Goal: Information Seeking & Learning: Check status

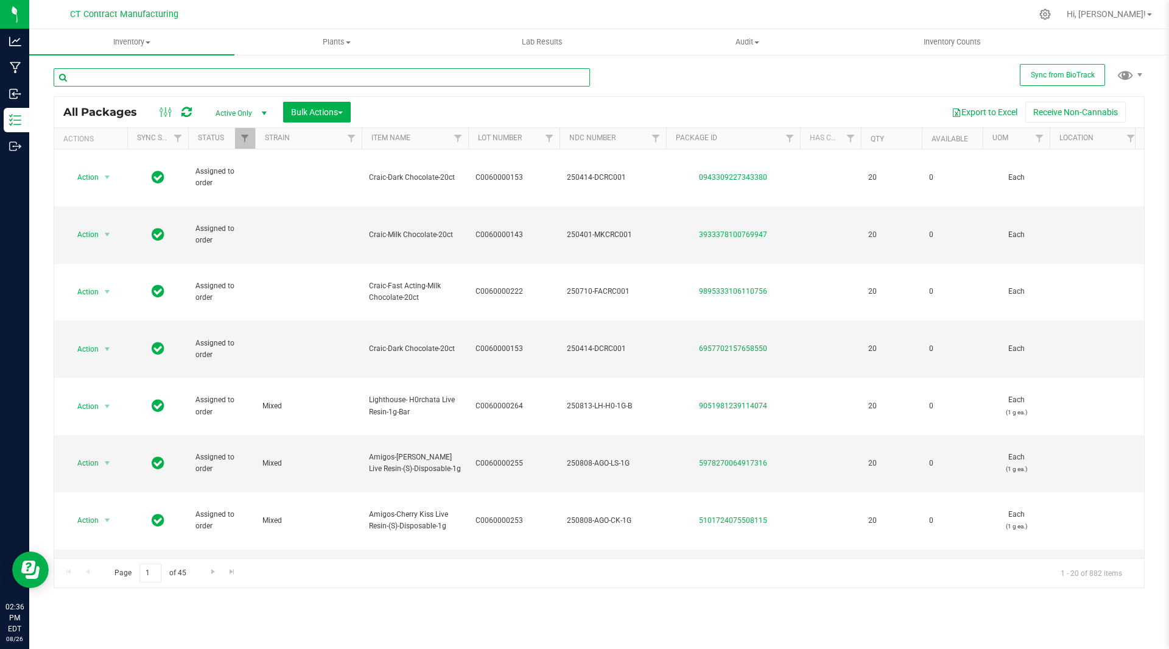
click at [192, 73] on input "text" at bounding box center [322, 77] width 537 height 18
paste input "8275693353636464"
type input "8275693353636464"
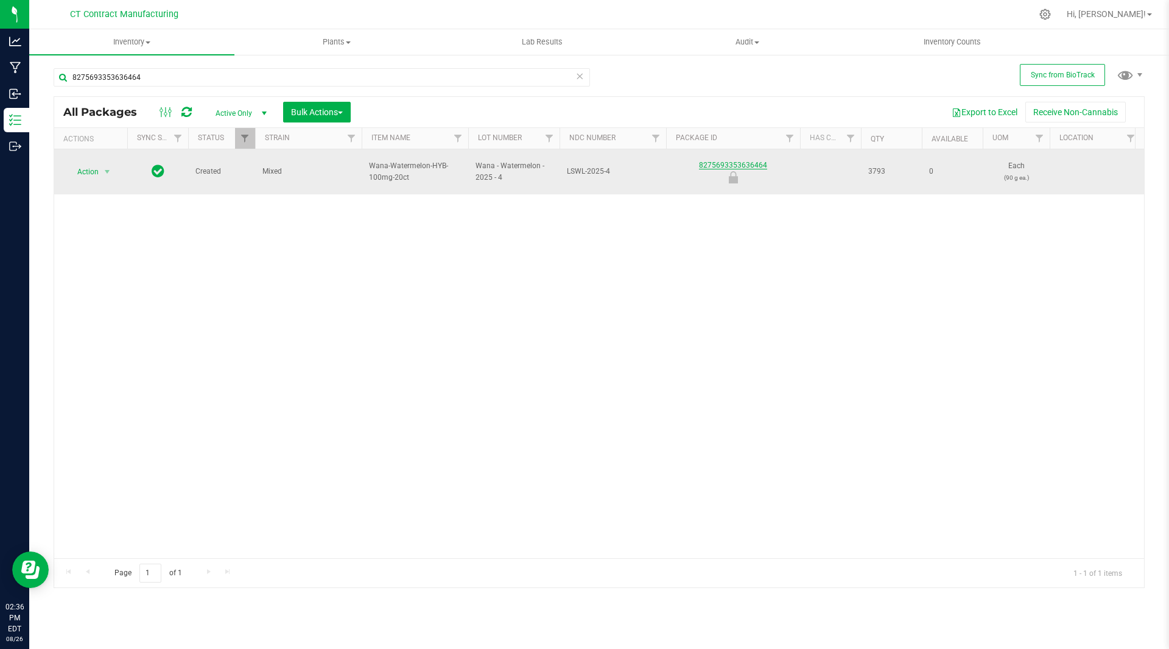
click at [733, 161] on link "8275693353636464" at bounding box center [733, 165] width 68 height 9
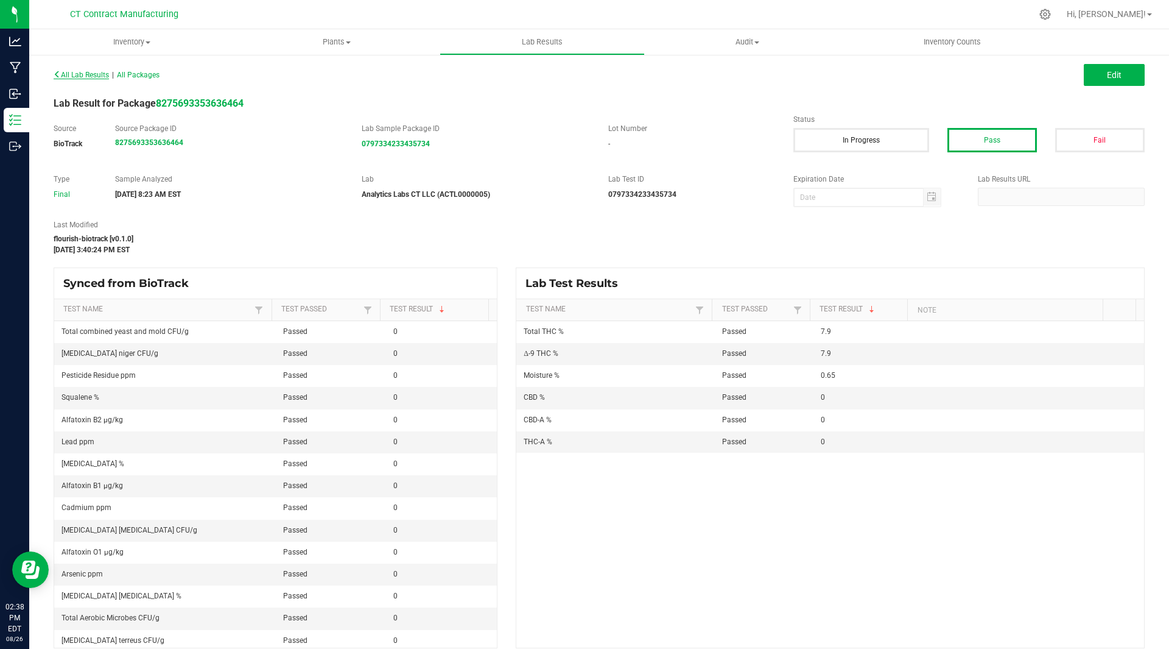
click at [74, 75] on span "All Lab Results" at bounding box center [81, 75] width 55 height 9
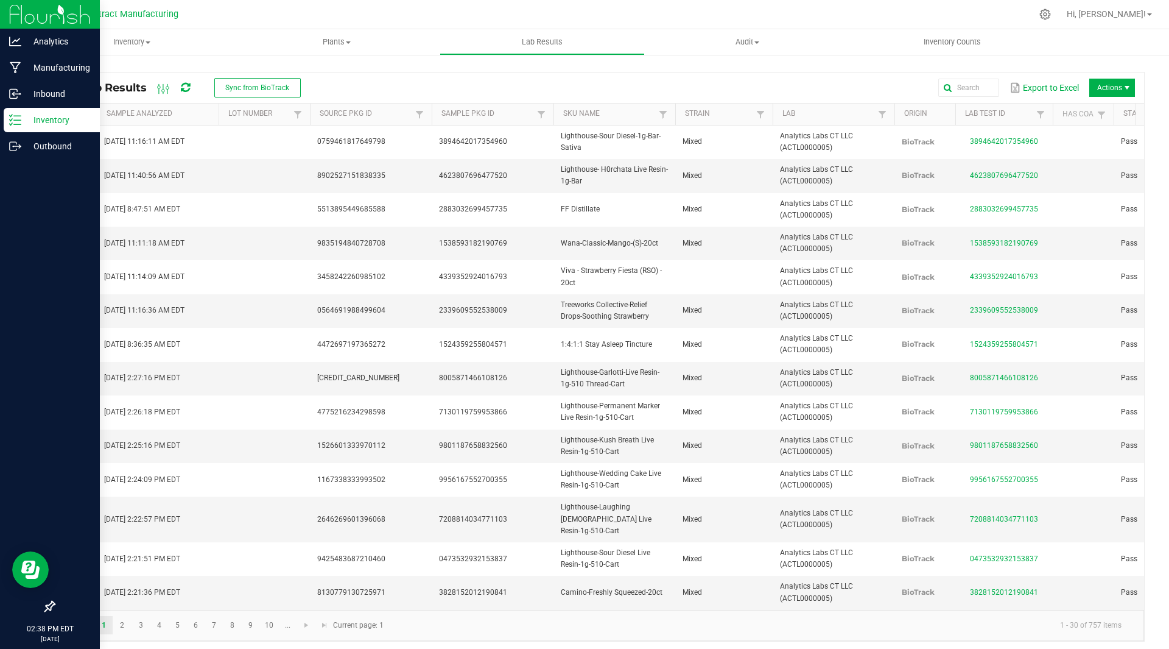
click at [46, 119] on p "Inventory" at bounding box center [57, 120] width 73 height 15
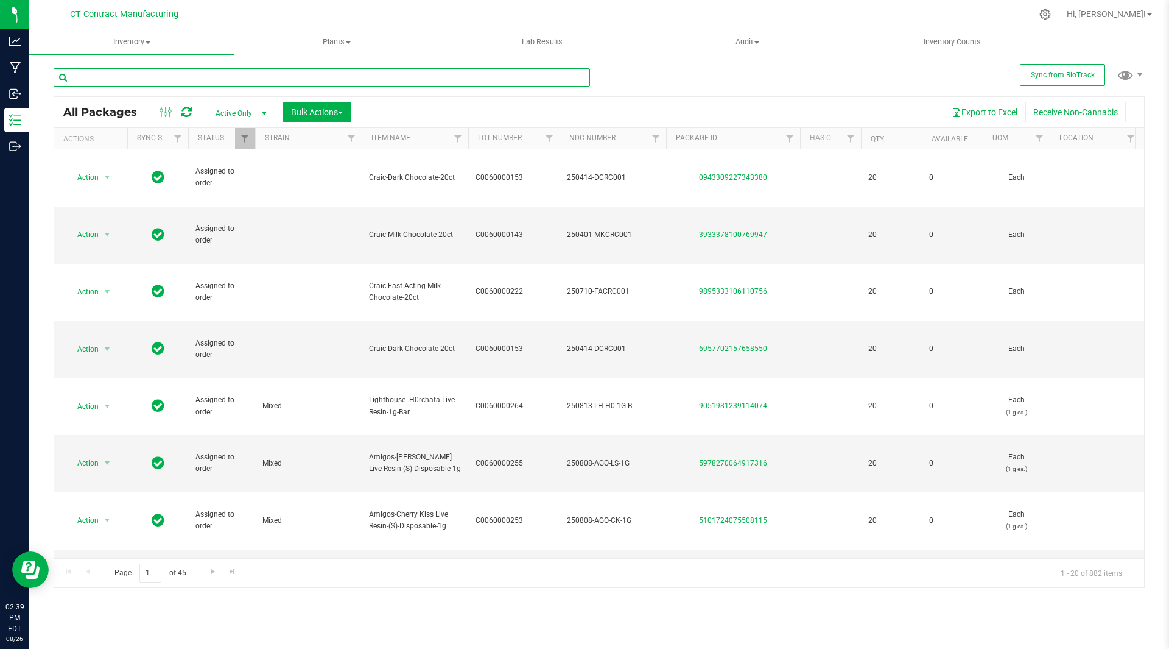
click at [206, 78] on input "text" at bounding box center [322, 77] width 537 height 18
paste input "6857124414111530"
type input "6857124414111530"
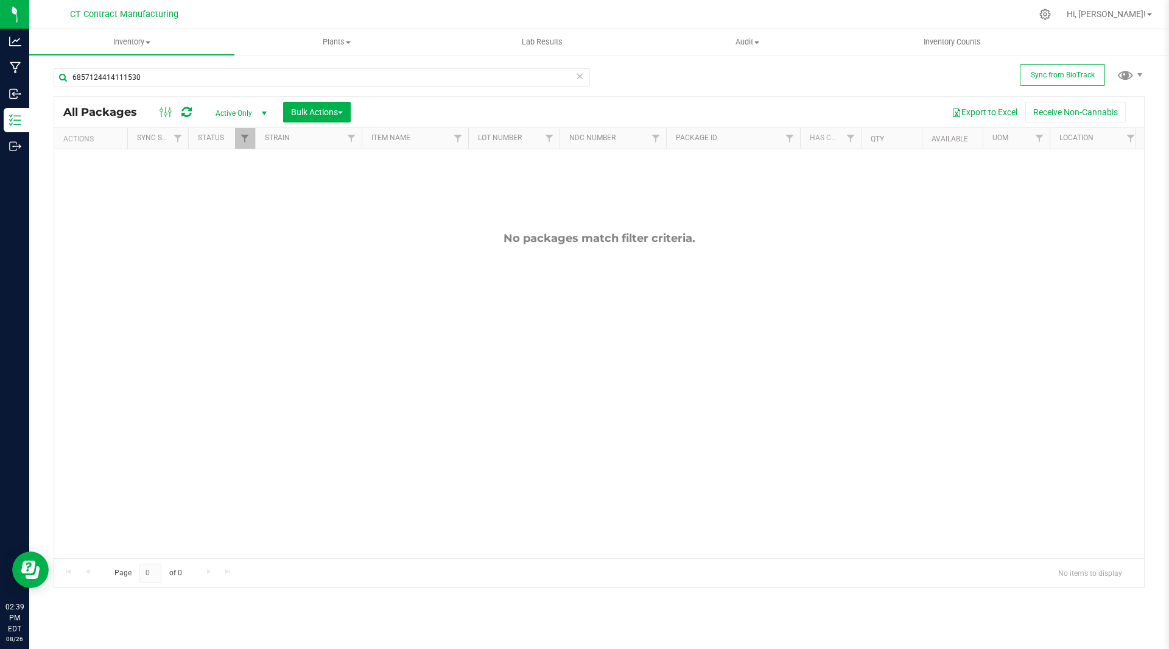
click at [260, 110] on span "select" at bounding box center [264, 113] width 10 height 10
click at [244, 150] on li "Lab Samples" at bounding box center [238, 151] width 66 height 18
click at [266, 113] on span "select" at bounding box center [264, 113] width 10 height 10
click at [236, 183] on li "All" at bounding box center [238, 187] width 66 height 18
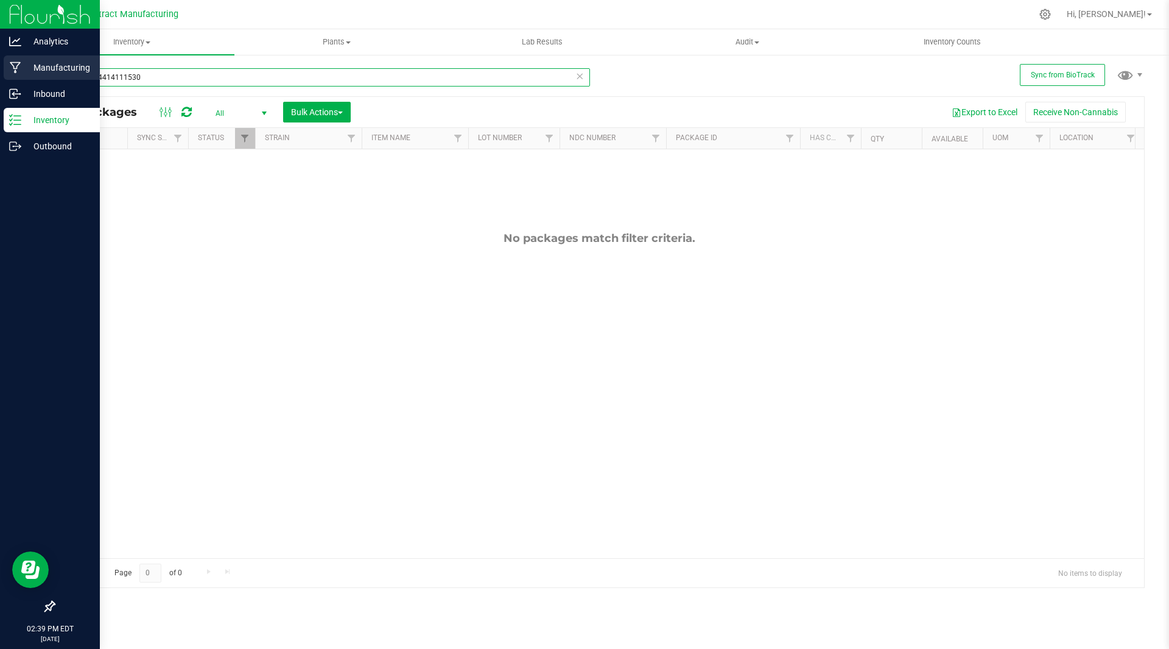
drag, startPoint x: 123, startPoint y: 77, endPoint x: 3, endPoint y: 64, distance: 120.7
click at [3, 64] on div "Analytics Manufacturing Inbound Inventory Outbound 02:39 PM EDT [DATE] 08/26 CT…" at bounding box center [584, 324] width 1169 height 649
type input "1530"
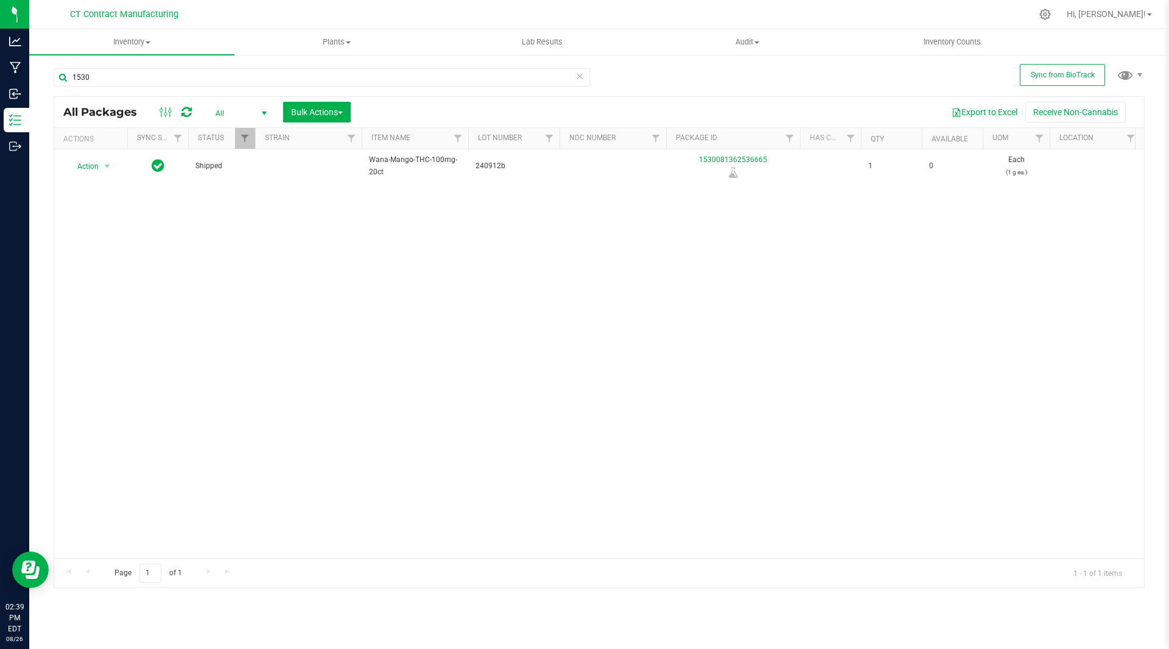
click at [266, 110] on span "select" at bounding box center [264, 113] width 10 height 10
click at [241, 131] on li "Active Only" at bounding box center [238, 133] width 66 height 18
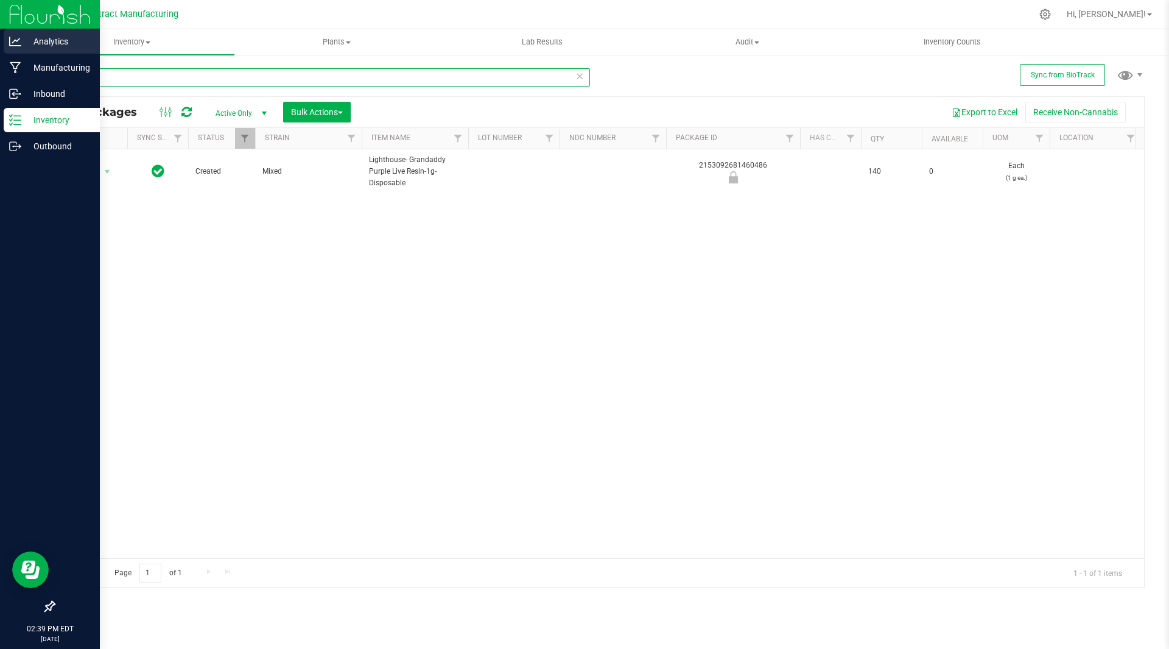
drag, startPoint x: 122, startPoint y: 76, endPoint x: 0, endPoint y: 46, distance: 125.5
click at [0, 46] on div "Analytics Manufacturing Inbound Inventory Outbound 02:39 PM EDT [DATE] 08/26 CT…" at bounding box center [584, 324] width 1169 height 649
paste input "685712441411"
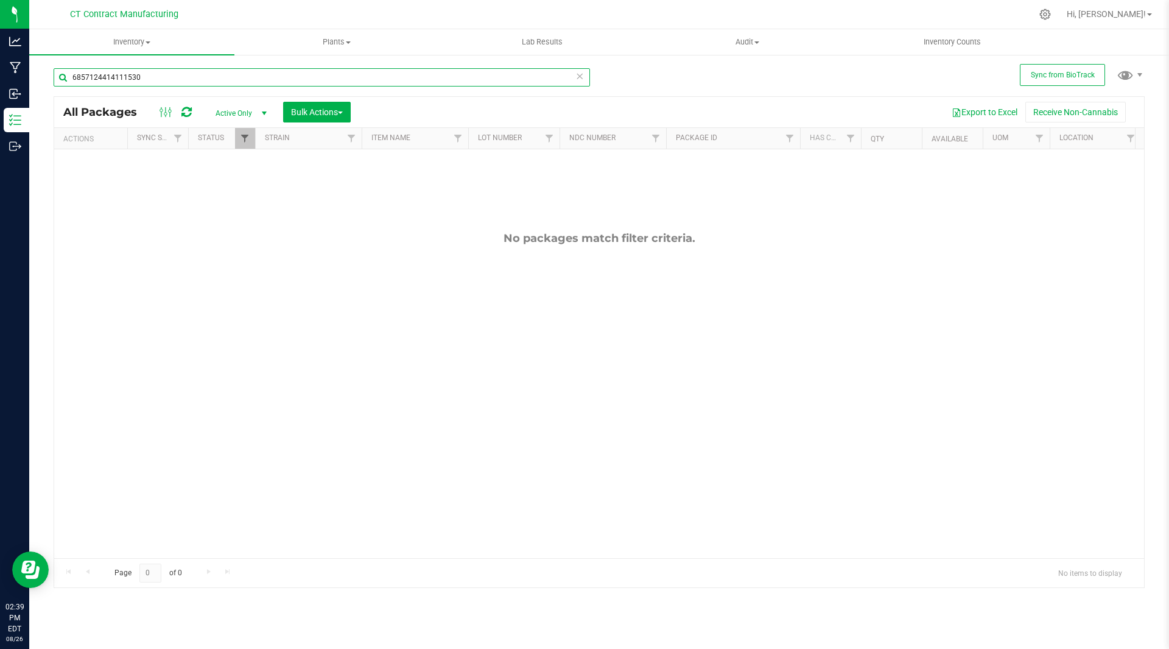
type input "6857124414111530"
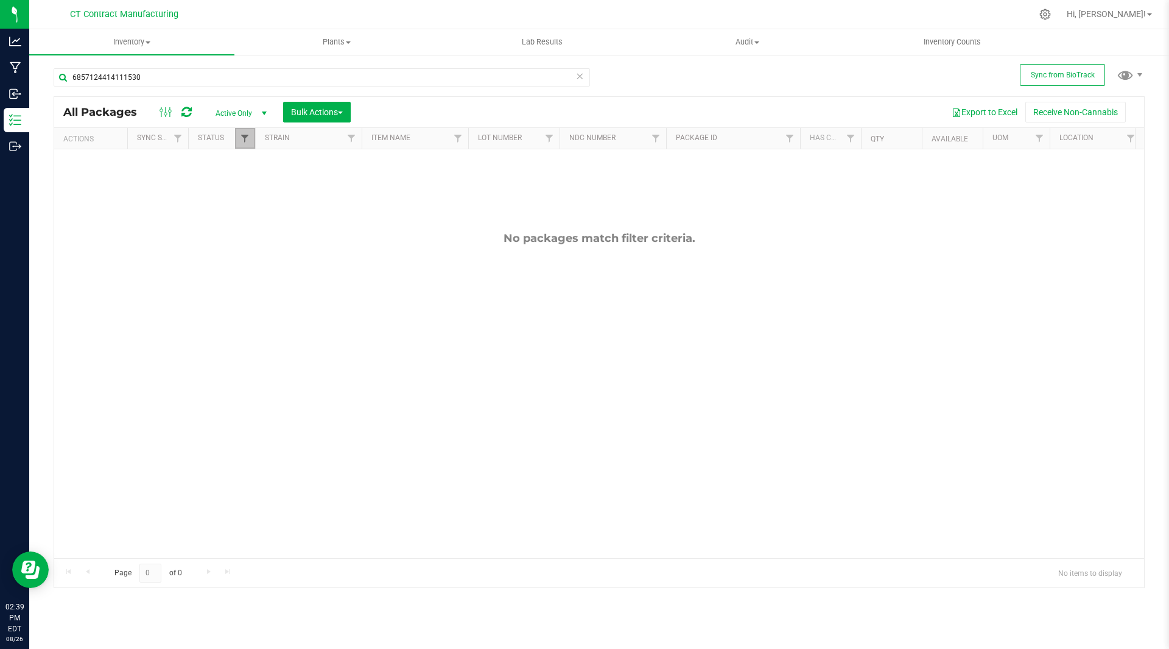
click at [246, 143] on span "Filter" at bounding box center [245, 138] width 10 height 10
click at [252, 283] on li "Destroyed" at bounding box center [304, 289] width 125 height 13
click at [250, 288] on input "Destroyed" at bounding box center [251, 289] width 8 height 8
checkbox input "true"
click at [252, 188] on input "Select All" at bounding box center [251, 190] width 8 height 8
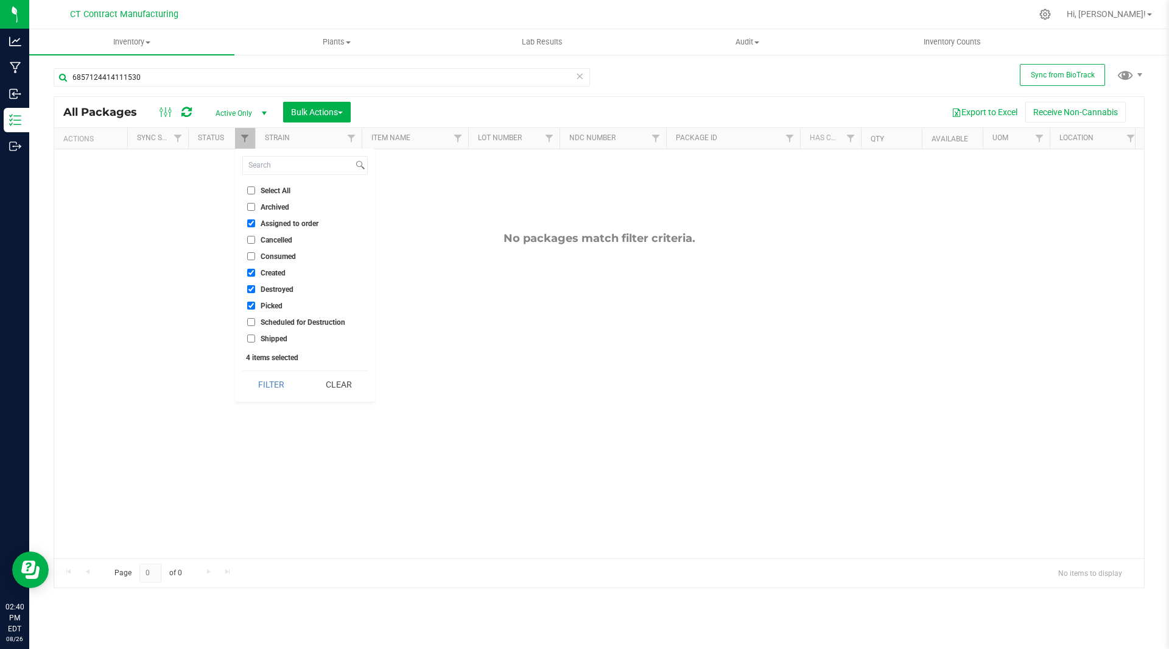
checkbox input "true"
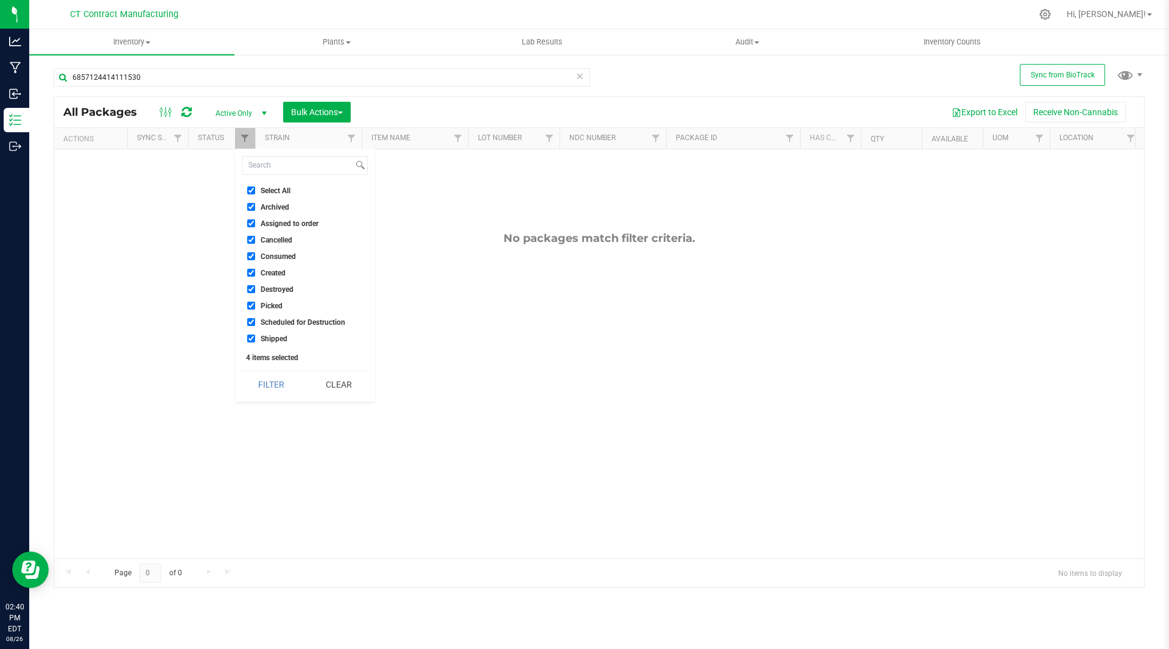
checkbox input "true"
click at [264, 382] on button "Filter" at bounding box center [271, 384] width 58 height 27
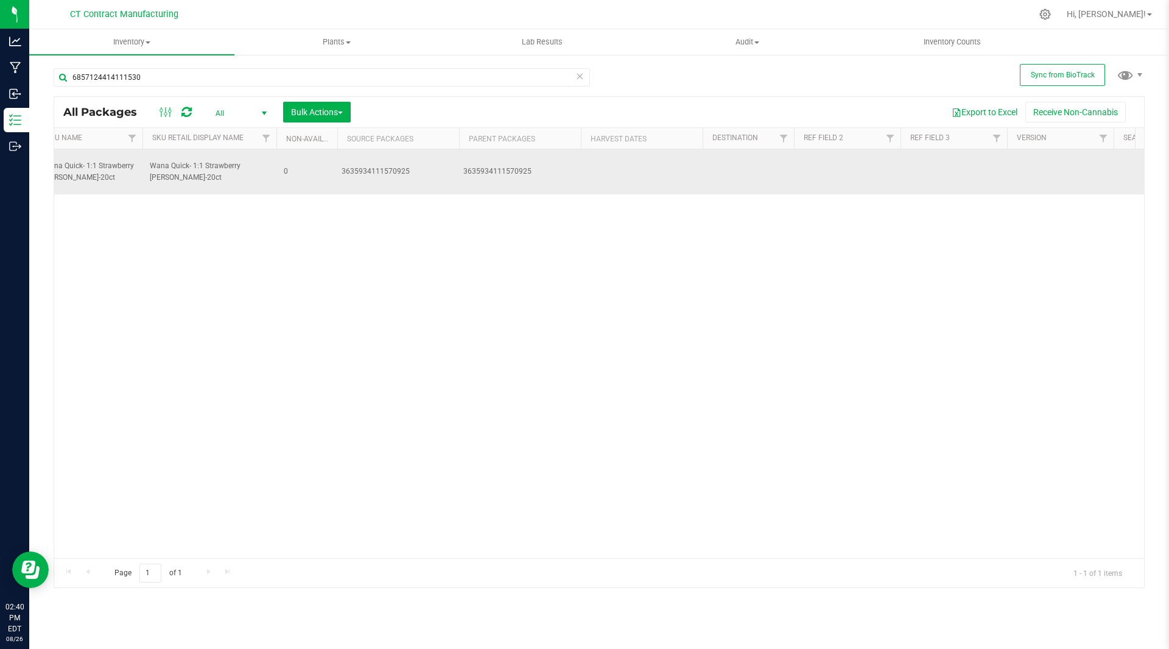
click at [487, 166] on div "3635934111570925" at bounding box center [520, 172] width 114 height 12
copy div "3635934111570925"
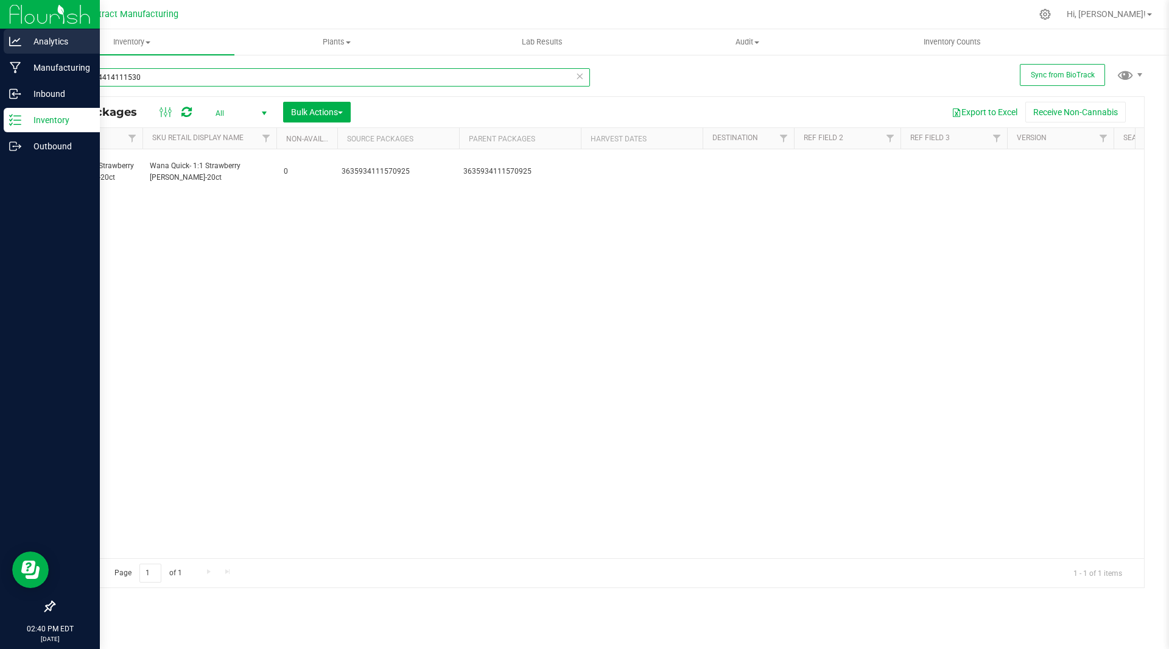
drag, startPoint x: 168, startPoint y: 81, endPoint x: 0, endPoint y: 49, distance: 171.2
click at [0, 49] on div "Analytics Manufacturing Inbound Inventory Outbound 02:40 PM EDT [DATE] 08/26 CT…" at bounding box center [584, 324] width 1169 height 649
paste input "3635934111570925"
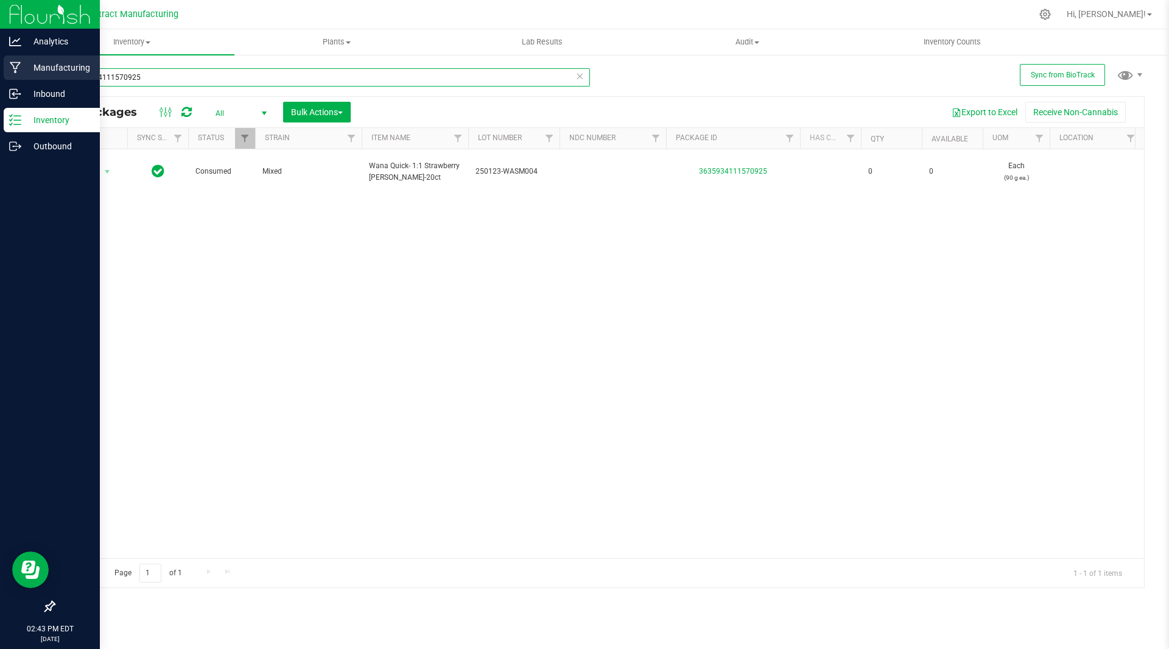
drag, startPoint x: 164, startPoint y: 80, endPoint x: 0, endPoint y: 61, distance: 165.0
click at [0, 61] on div "Analytics Manufacturing Inbound Inventory Outbound 02:43 PM EDT [DATE] 08/26 CT…" at bounding box center [584, 324] width 1169 height 649
paste input "4635494024477890"
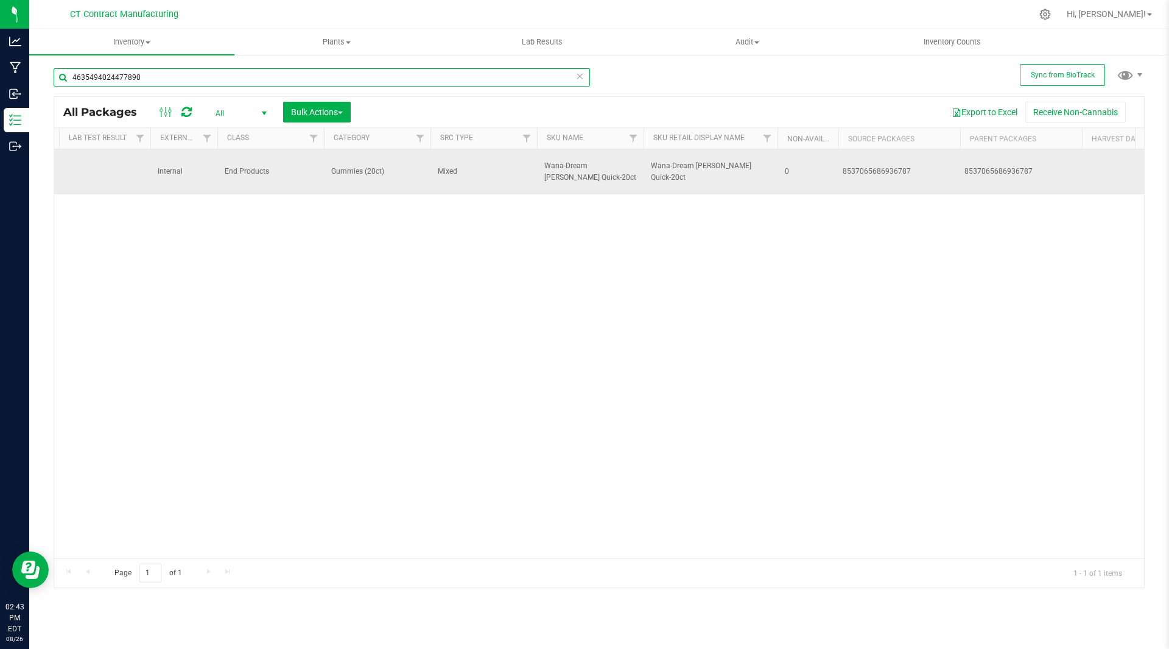
scroll to position [0, 3038]
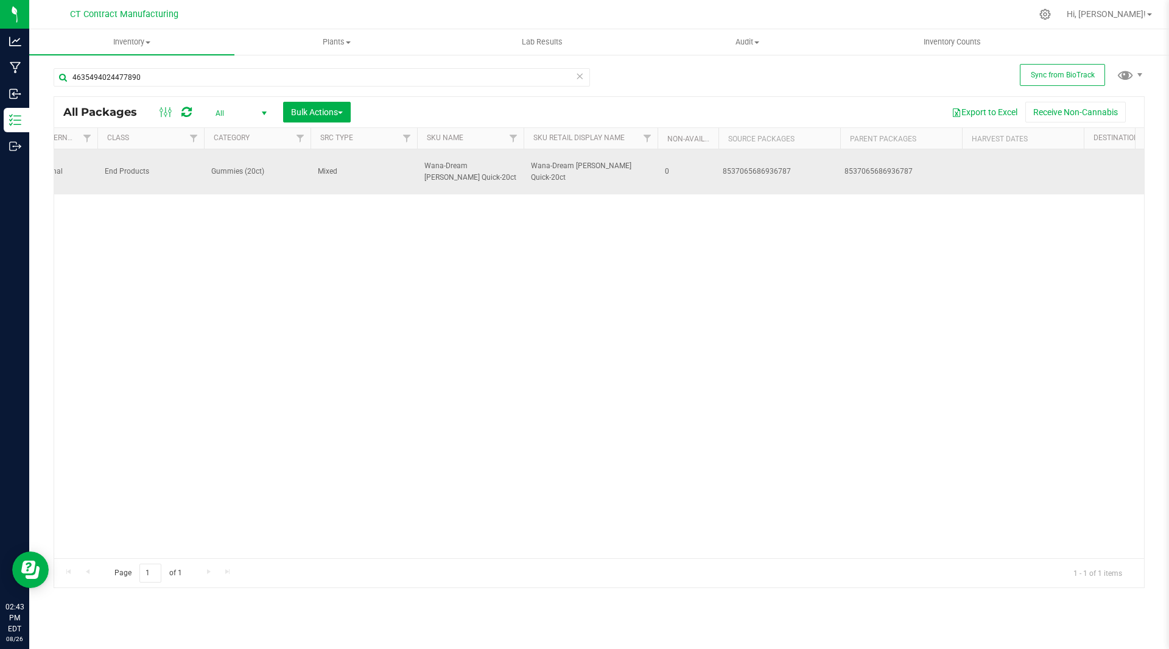
click at [755, 166] on div "8537065686936787" at bounding box center [780, 172] width 114 height 12
copy div "8537065686936787"
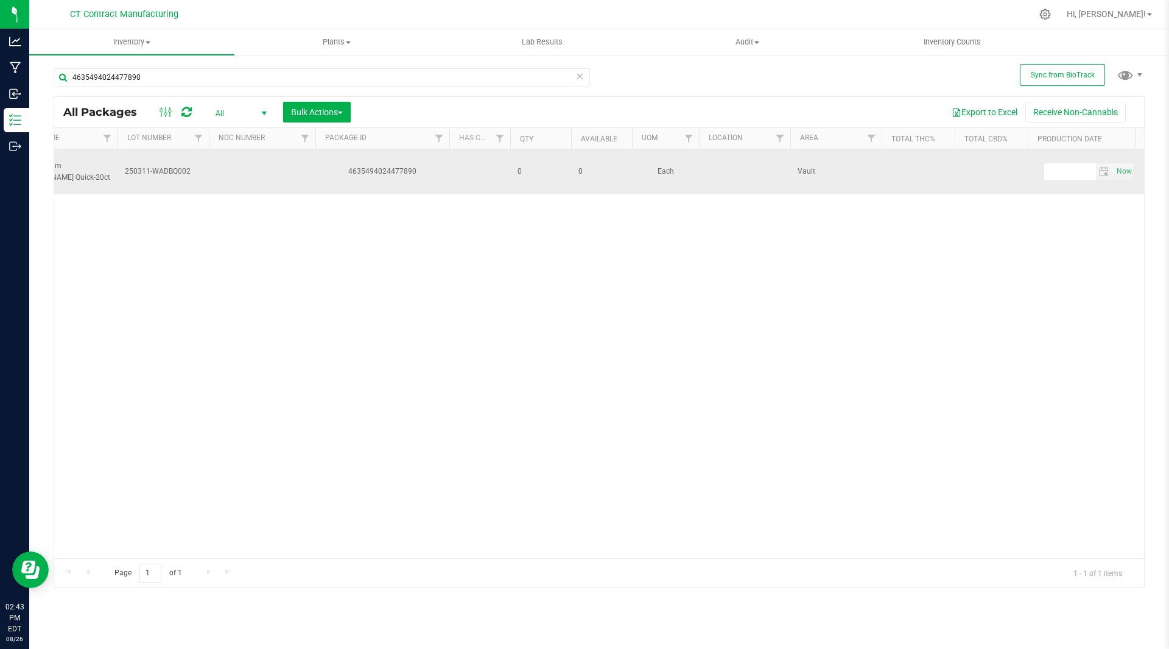
scroll to position [0, 0]
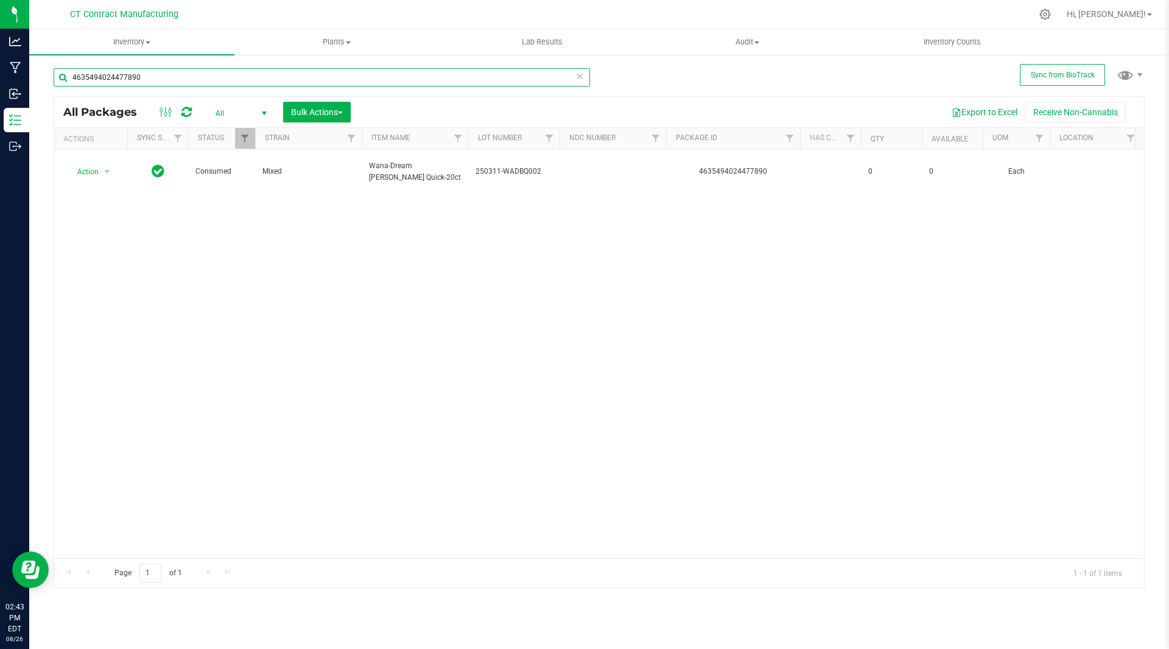
click at [125, 80] on input "4635494024477890" at bounding box center [322, 77] width 537 height 18
paste input "8537065686936787"
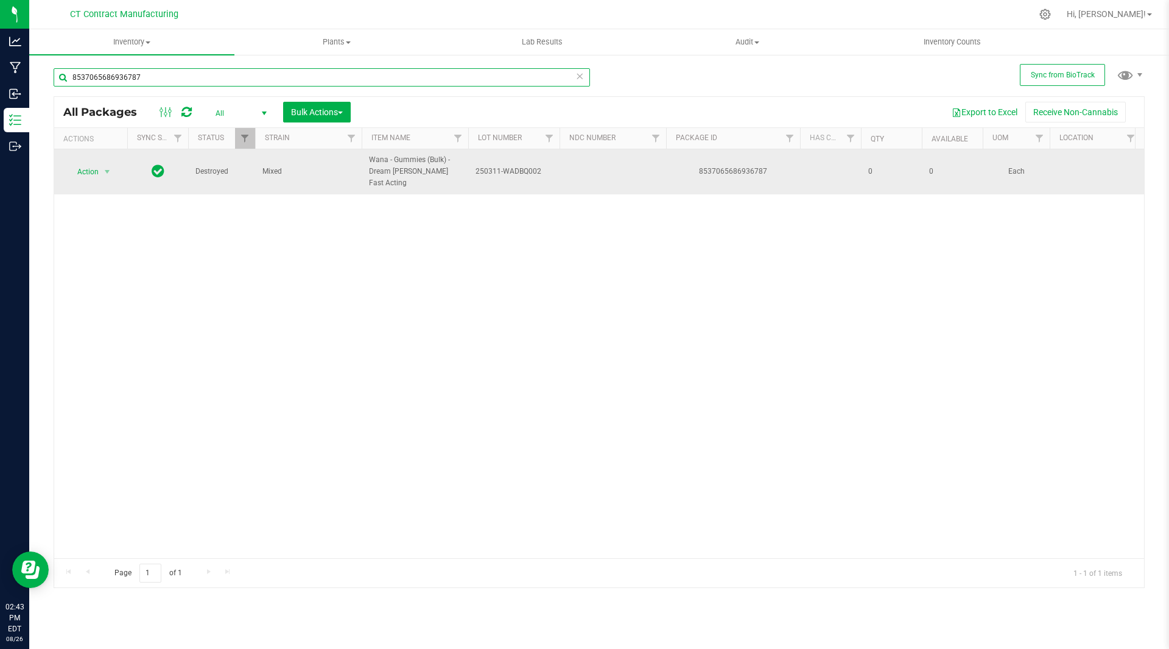
scroll to position [0, 382]
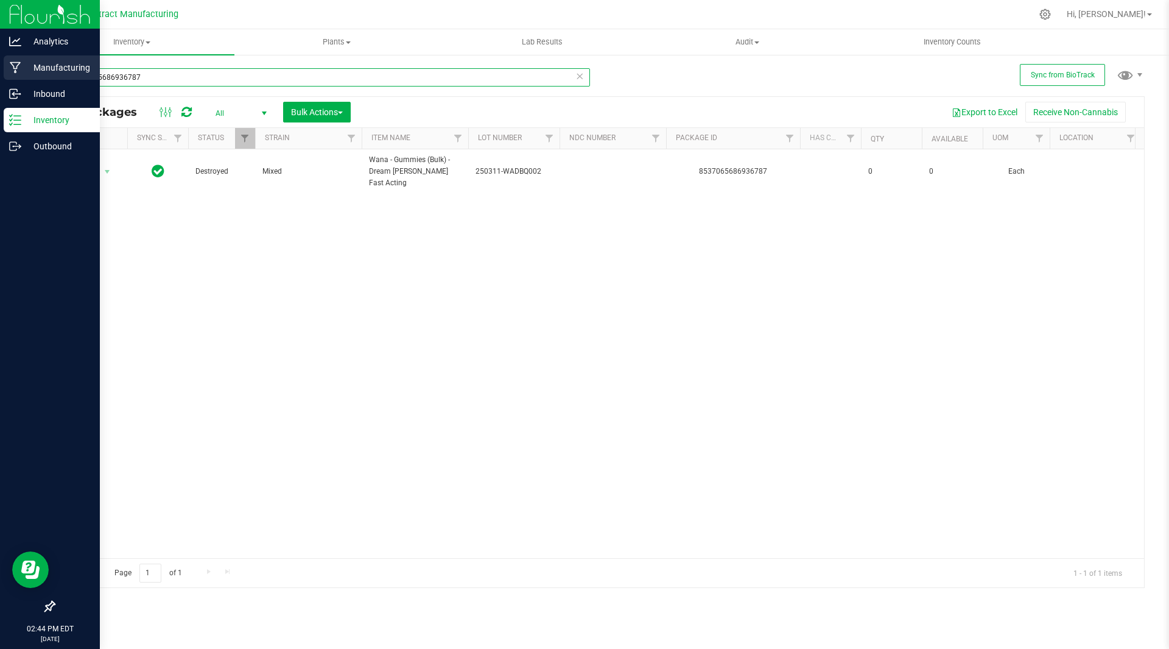
drag, startPoint x: 94, startPoint y: 77, endPoint x: 22, endPoint y: 66, distance: 73.2
click at [22, 66] on div "Analytics Manufacturing Inbound Inventory Outbound 02:44 PM EDT [DATE] 08/26 CT…" at bounding box center [584, 324] width 1169 height 649
paste input "1451970847939182"
drag, startPoint x: 160, startPoint y: 78, endPoint x: 0, endPoint y: 37, distance: 165.3
click at [0, 37] on div "Analytics Manufacturing Inbound Inventory Outbound 02:46 PM EDT [DATE] 08/26 CT…" at bounding box center [584, 324] width 1169 height 649
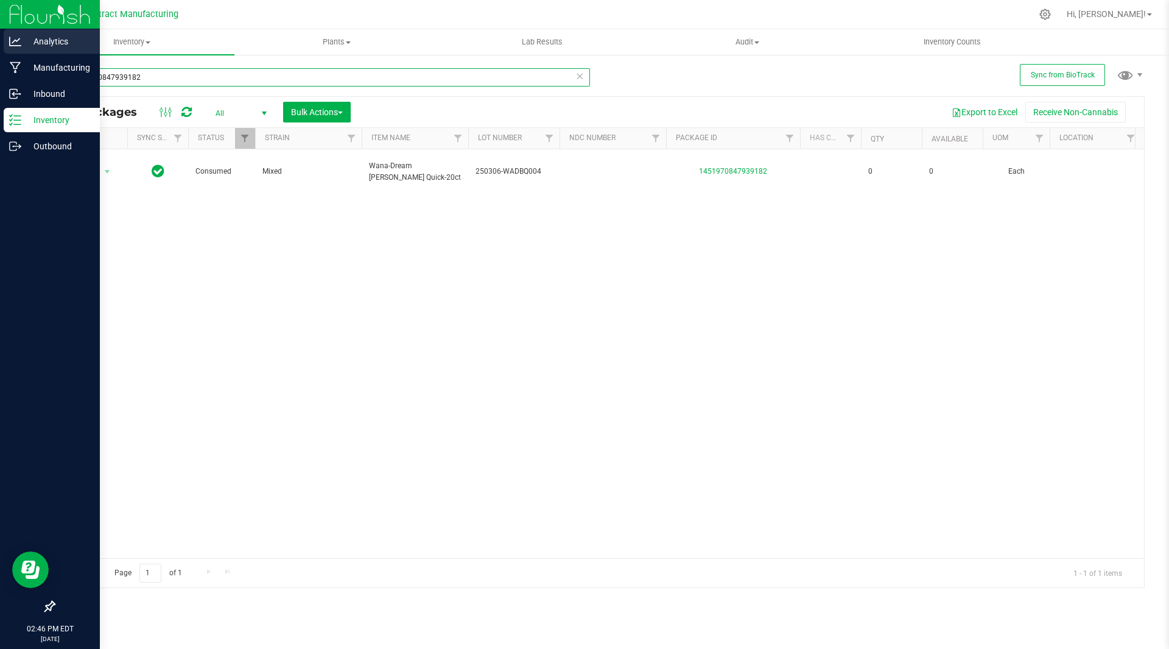
paste input "4635494024477890"
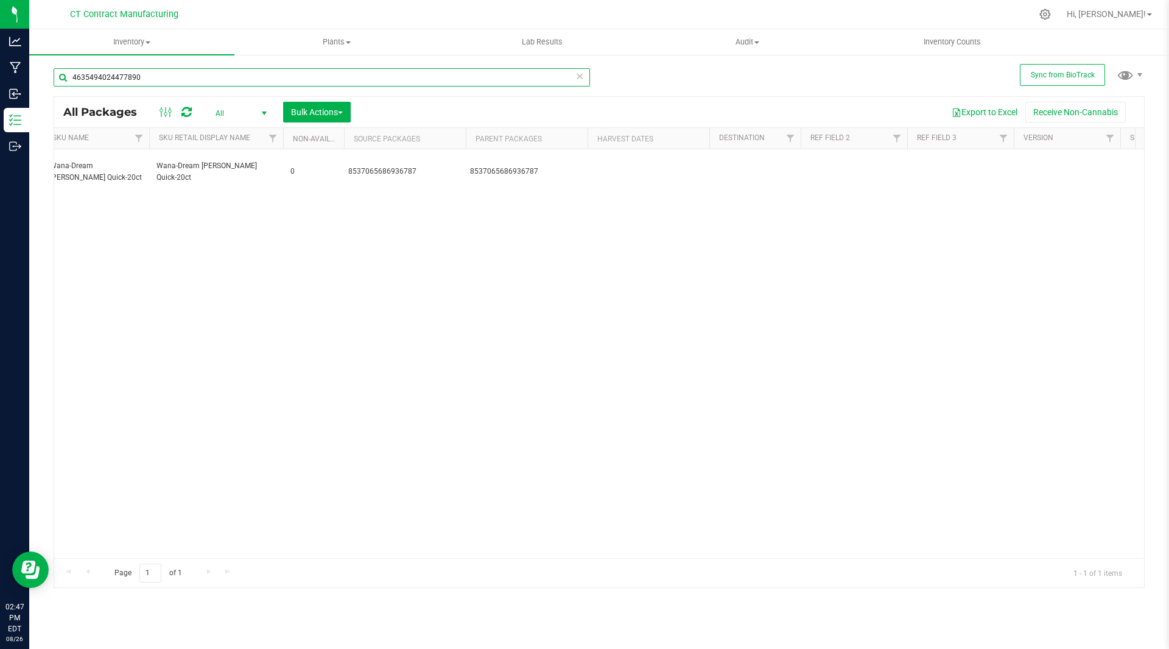
scroll to position [0, 3407]
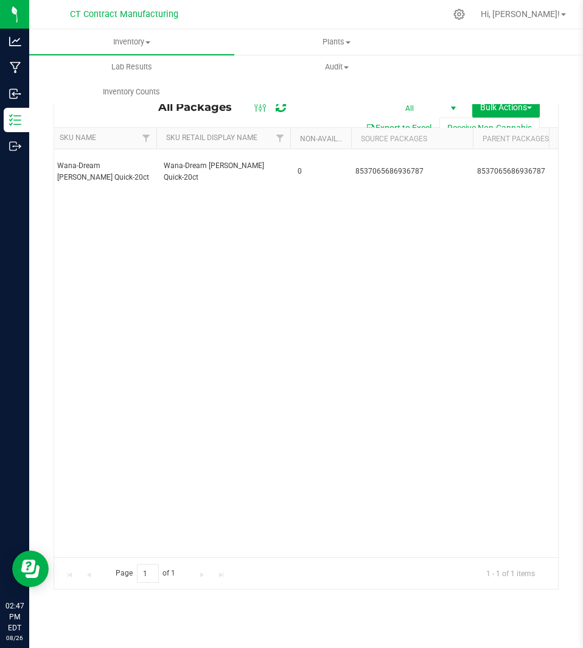
type input "4635494024477890"
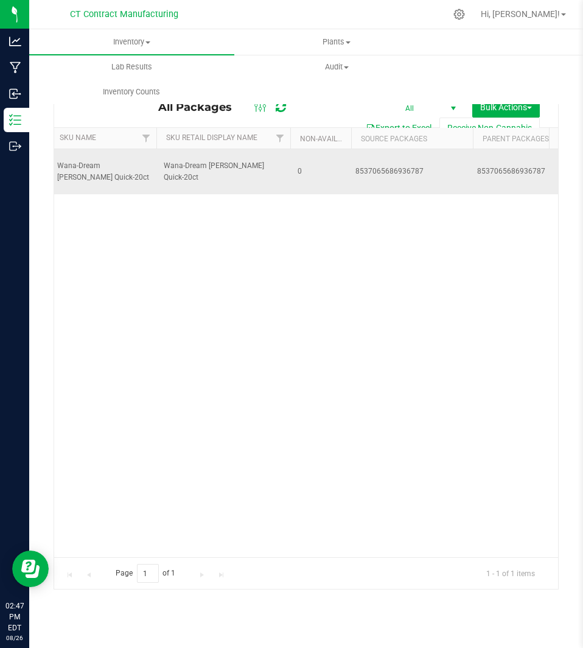
click at [379, 167] on div "8537065686936787" at bounding box center [413, 172] width 114 height 12
copy div "8537065686936787"
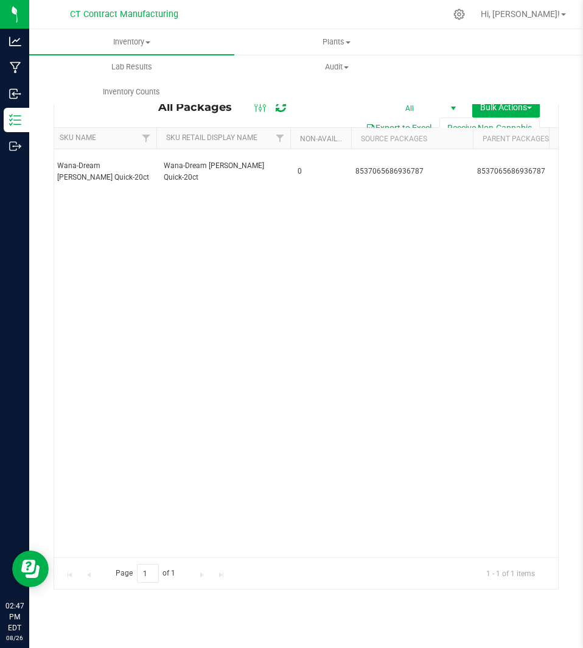
click at [424, 285] on div "Action Action Adjust qty Edit attributes Global inventory Locate package Packag…" at bounding box center [306, 353] width 504 height 408
